Goal: Book appointment/travel/reservation

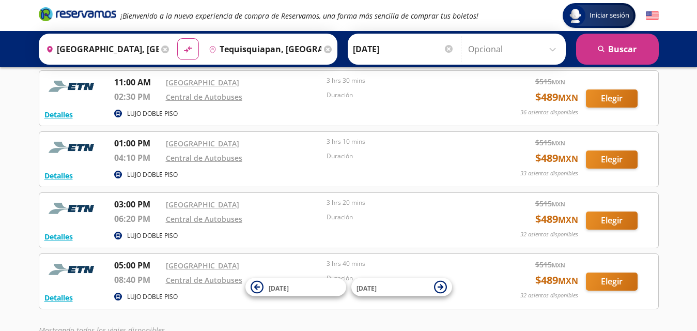
scroll to position [176, 0]
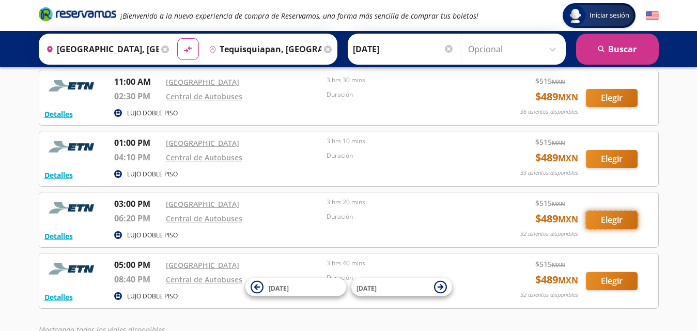
click at [600, 218] on button "Elegir" at bounding box center [612, 220] width 52 height 18
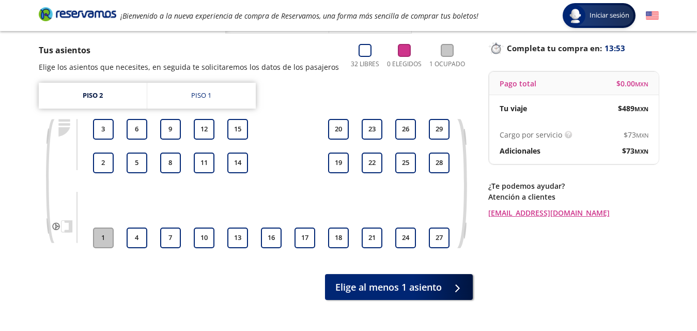
scroll to position [69, 0]
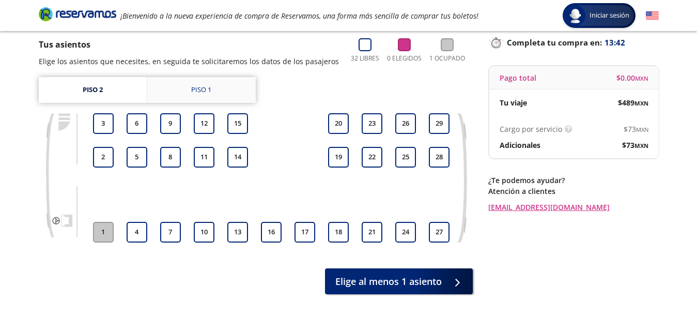
click at [209, 87] on div "Piso 1" at bounding box center [201, 90] width 20 height 10
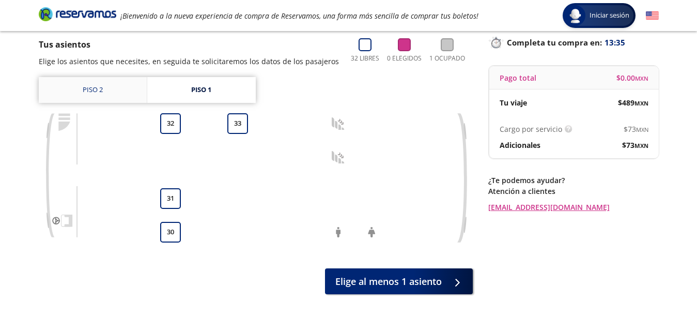
click at [101, 86] on link "Piso 2" at bounding box center [93, 90] width 108 height 26
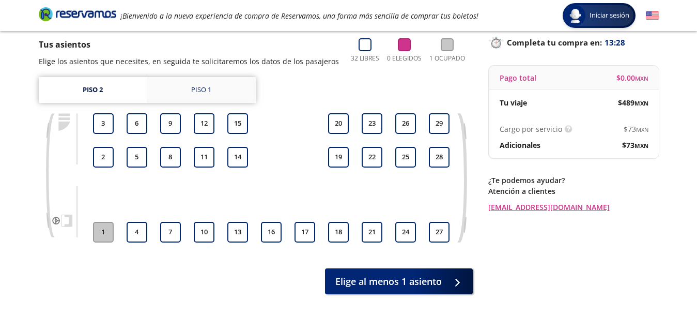
click at [189, 80] on link "Piso 1" at bounding box center [201, 90] width 109 height 26
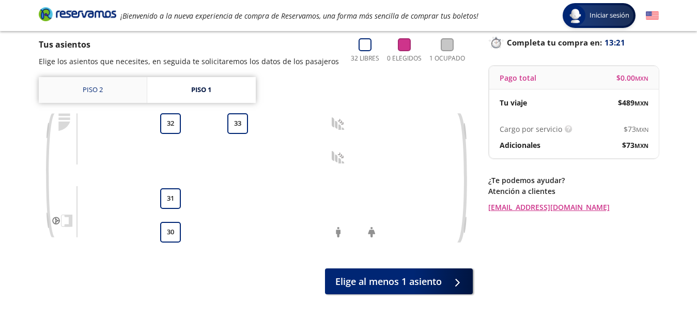
click at [129, 89] on link "Piso 2" at bounding box center [93, 90] width 108 height 26
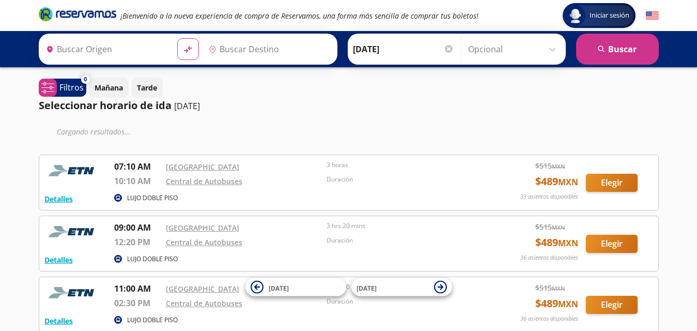
type input "[GEOGRAPHIC_DATA], [GEOGRAPHIC_DATA]"
type input "Tequisquiapan, [GEOGRAPHIC_DATA]"
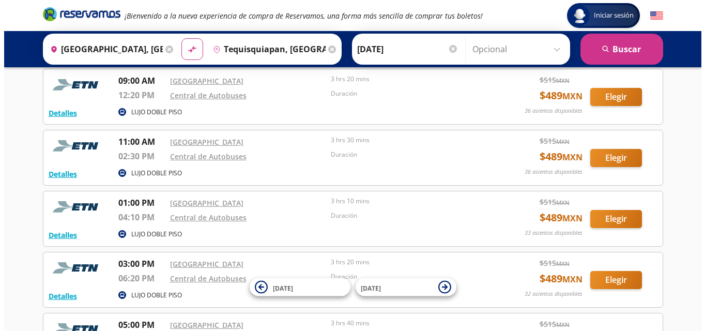
scroll to position [186, 0]
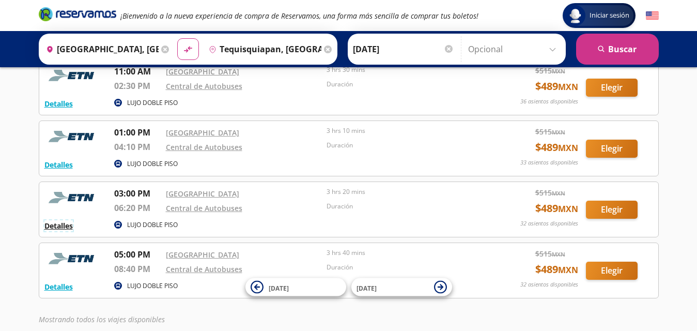
click at [58, 224] on button "Detalles" at bounding box center [58, 225] width 28 height 11
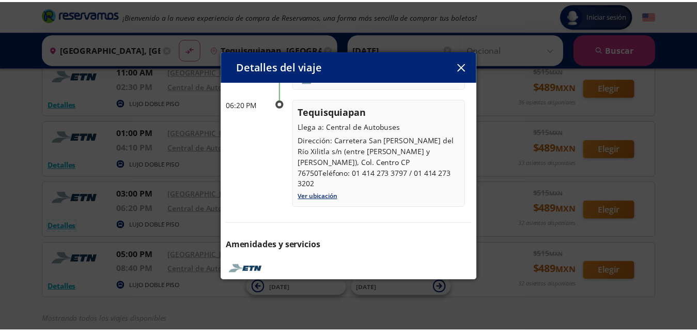
scroll to position [166, 0]
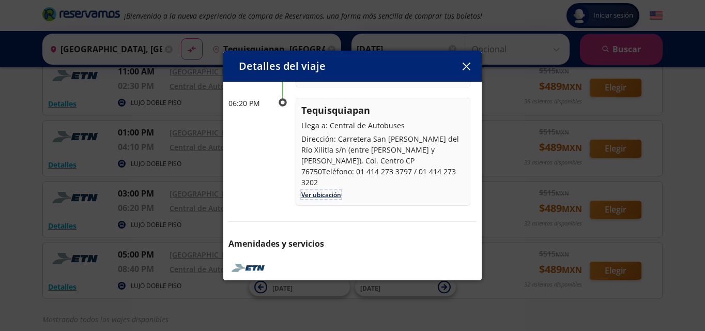
click at [329, 190] on link "Ver ubicación" at bounding box center [321, 194] width 40 height 9
click at [468, 66] on icon "button" at bounding box center [466, 67] width 8 height 8
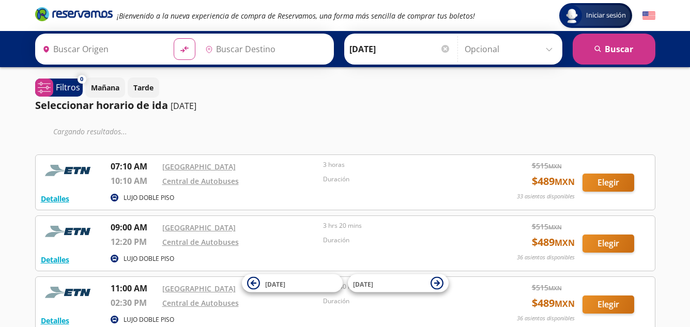
type input "[GEOGRAPHIC_DATA], [GEOGRAPHIC_DATA]"
type input "Tequisquiapan, [GEOGRAPHIC_DATA]"
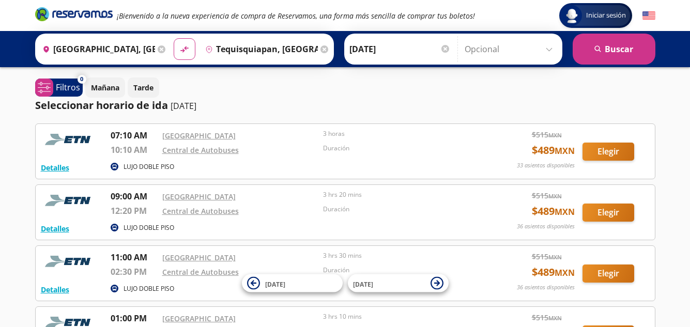
click at [321, 52] on icon at bounding box center [324, 49] width 8 height 8
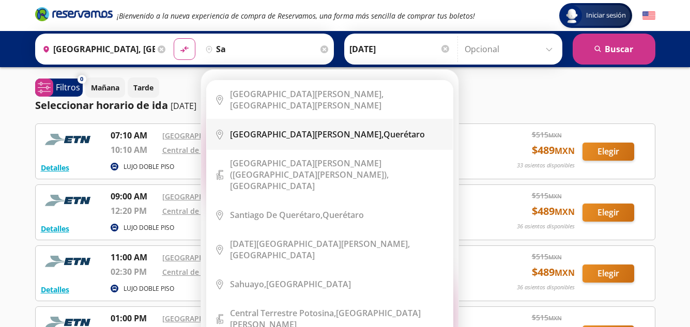
click at [255, 129] on b "San Juan del Río," at bounding box center [306, 134] width 153 height 11
type input "San Juan del Río, Querétaro"
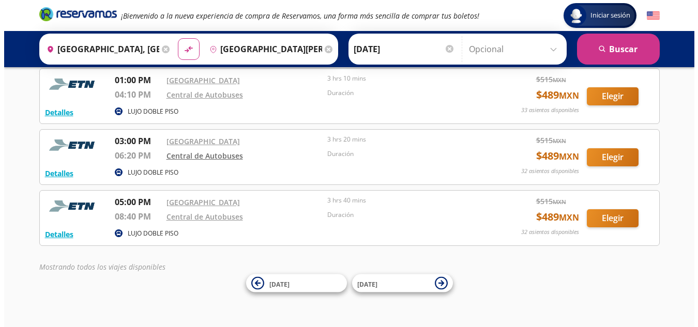
scroll to position [240, 0]
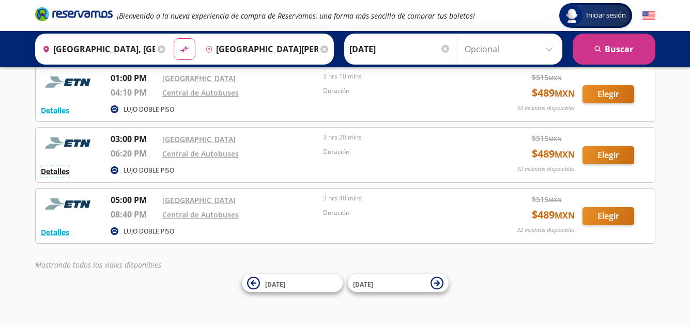
click at [54, 171] on button "Detalles" at bounding box center [55, 171] width 28 height 11
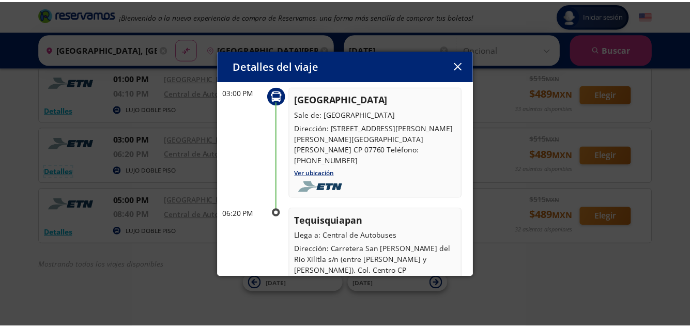
scroll to position [58, 0]
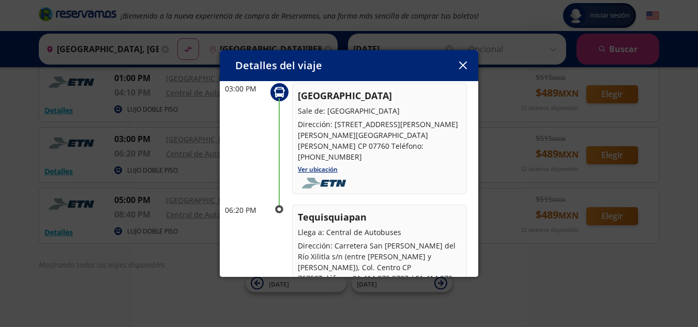
click at [459, 69] on icon "button" at bounding box center [463, 65] width 8 height 8
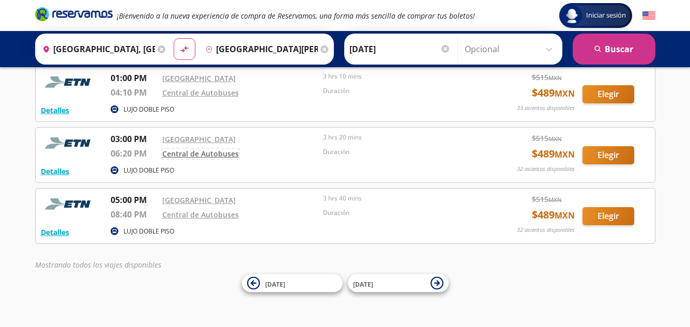
click at [212, 153] on link "Central de Autobuses" at bounding box center [200, 154] width 76 height 10
